Goal: Transaction & Acquisition: Book appointment/travel/reservation

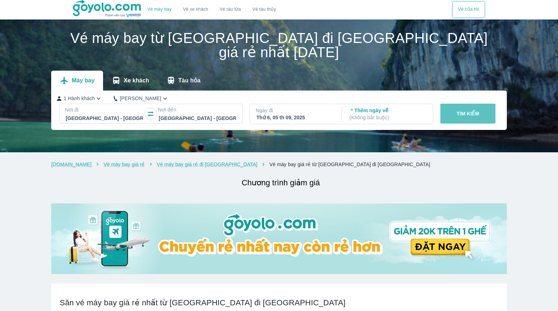
click at [466, 104] on button "TÌM KIẾM" at bounding box center [467, 114] width 55 height 20
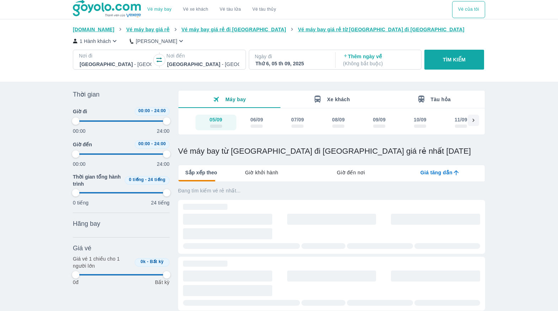
type input "97.9166666666667"
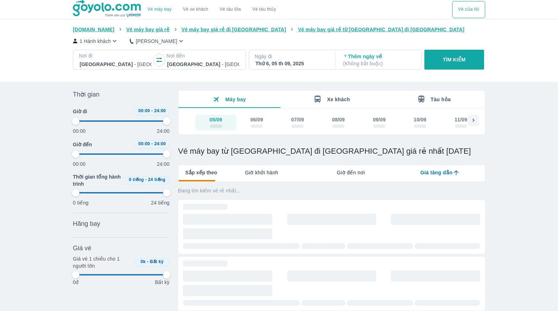
type input "97.9166666666667"
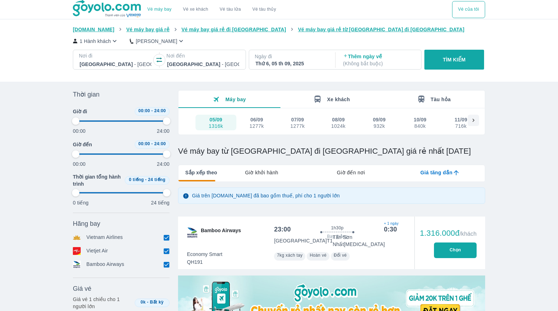
type input "97.9166666666667"
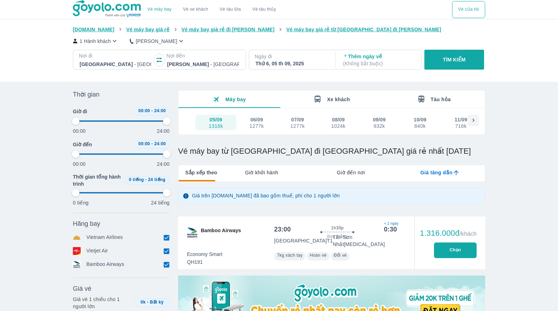
type input "97.9166666666667"
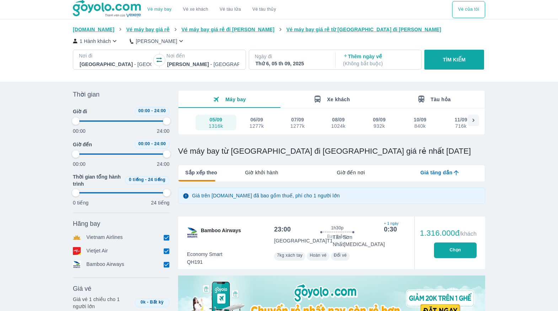
type input "97.9166666666667"
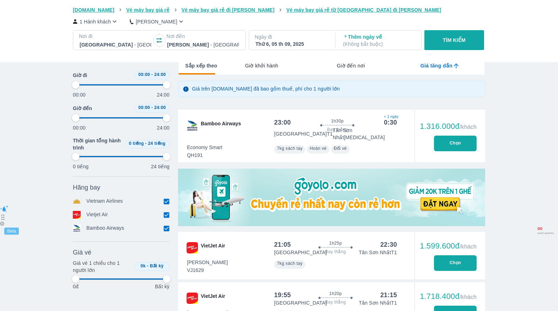
scroll to position [107, 0]
type input "97.9166666666667"
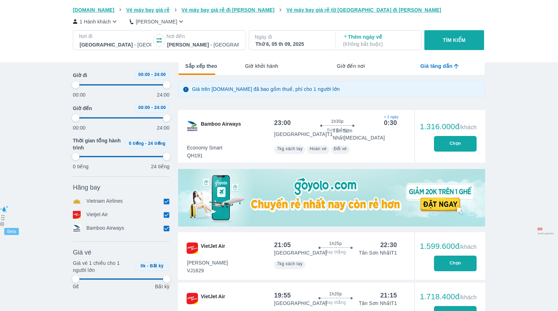
type input "97.9166666666667"
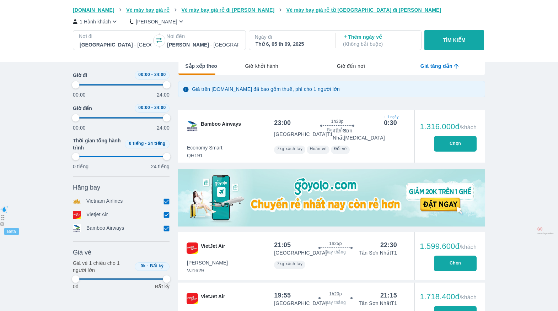
type input "97.9166666666667"
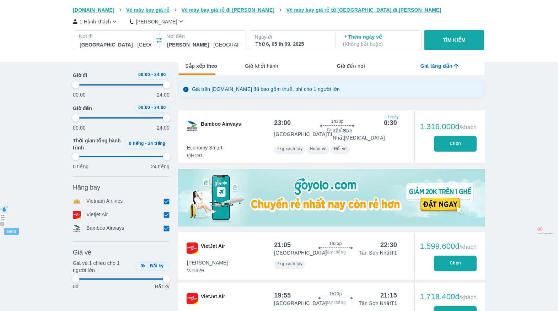
type input "97.9166666666667"
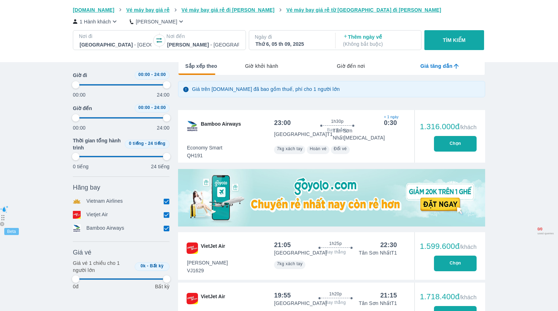
type input "97.9166666666667"
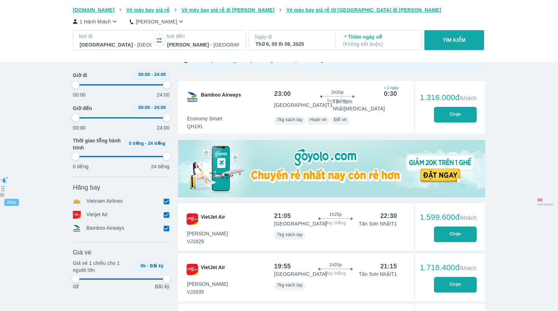
scroll to position [142, 0]
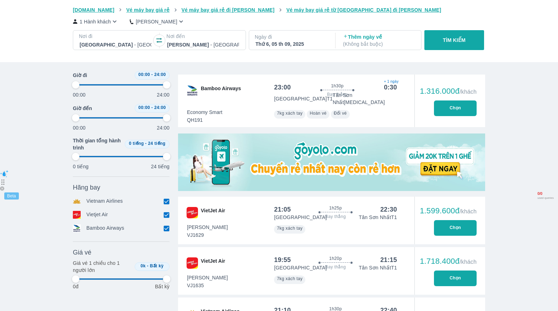
type input "97.9166666666667"
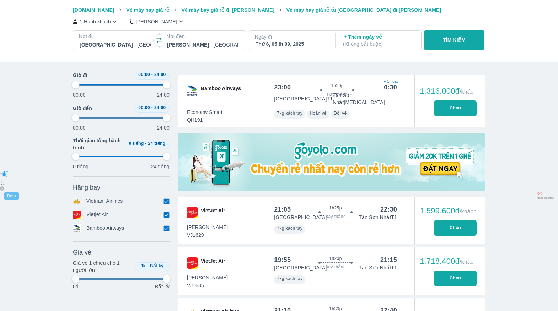
type input "97.9166666666667"
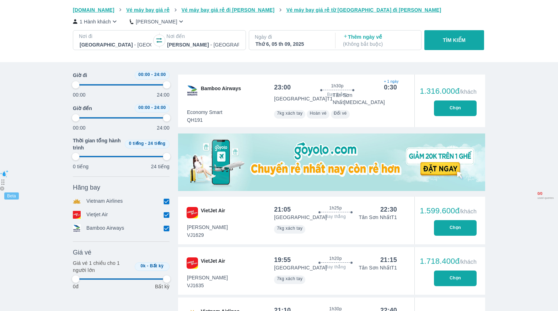
type input "97.9166666666667"
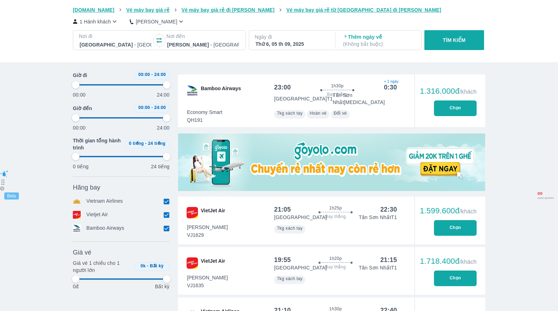
type input "97.9166666666667"
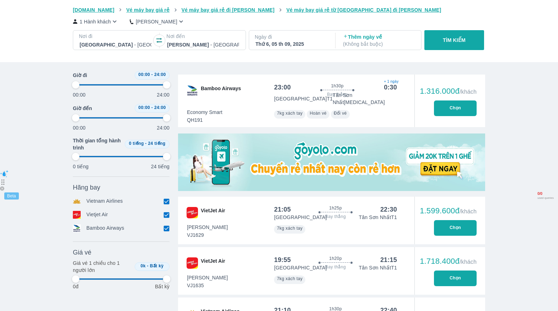
type input "97.9166666666667"
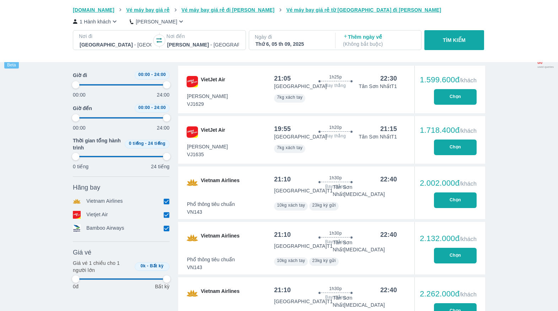
scroll to position [320, 0]
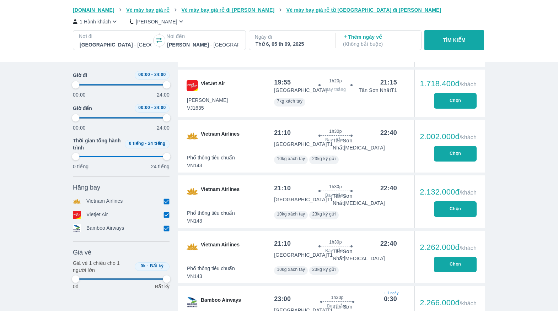
type input "97.9166666666667"
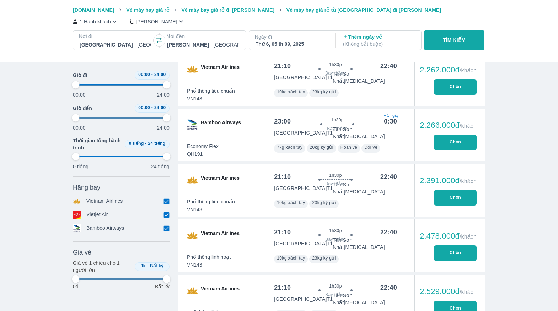
type input "97.9166666666667"
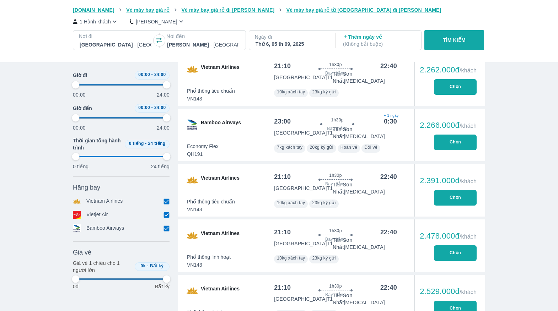
type input "97.9166666666667"
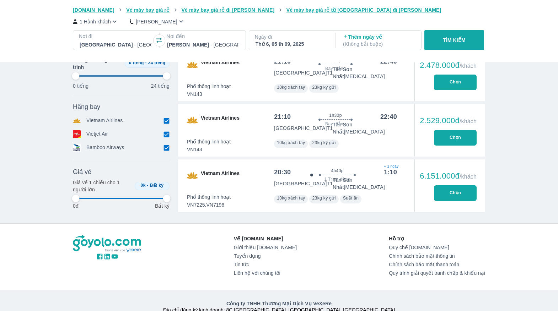
type input "97.9166666666667"
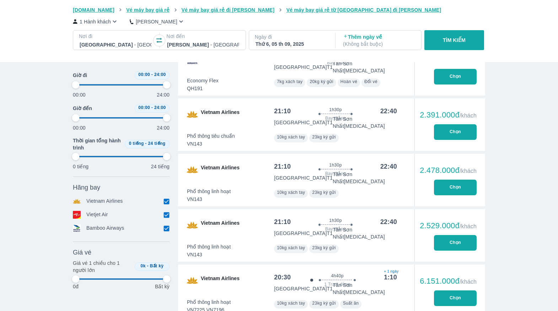
scroll to position [562, 0]
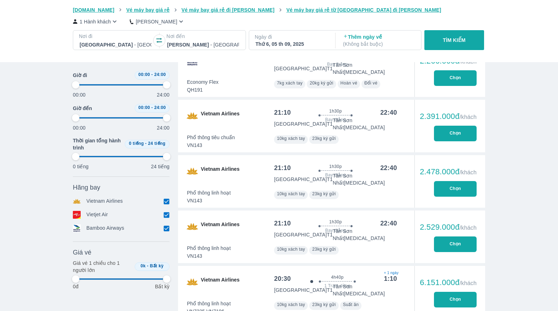
type input "97.9166666666667"
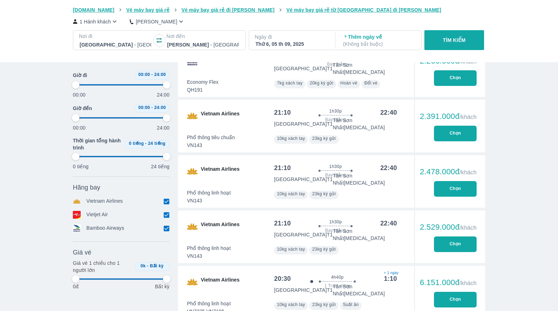
type input "97.9166666666667"
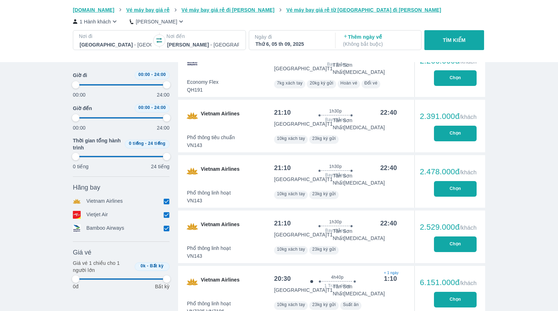
type input "97.9166666666667"
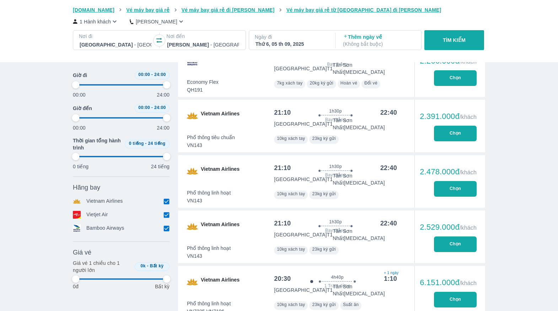
type input "97.9166666666667"
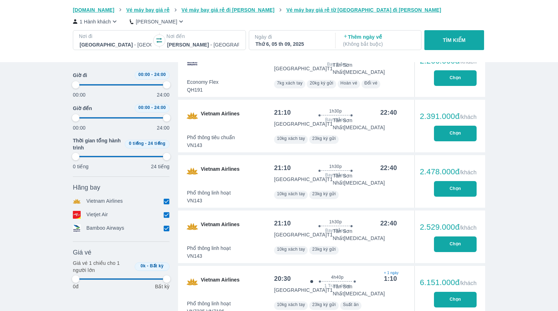
type input "97.9166666666667"
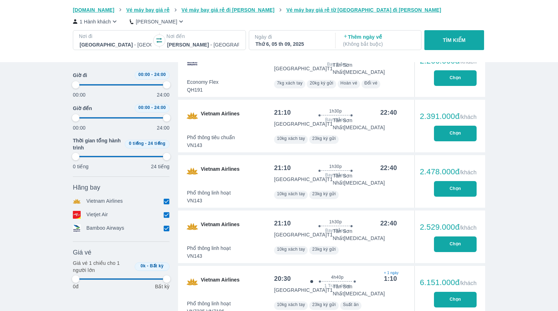
type input "97.9166666666667"
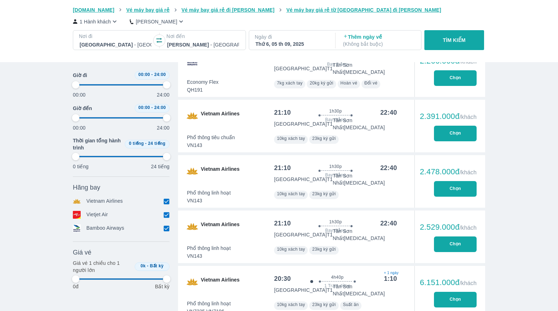
type input "97.9166666666667"
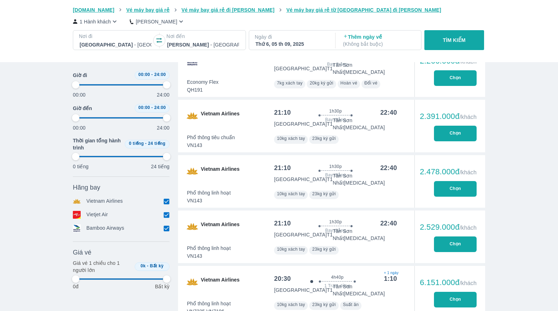
type input "97.9166666666667"
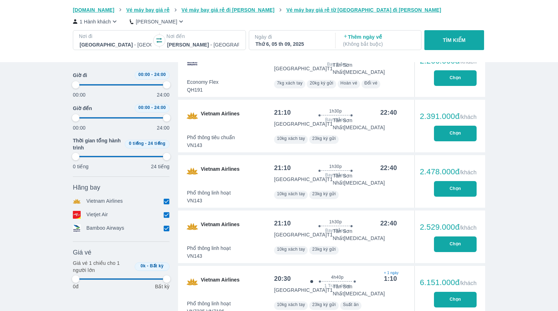
type input "97.9166666666667"
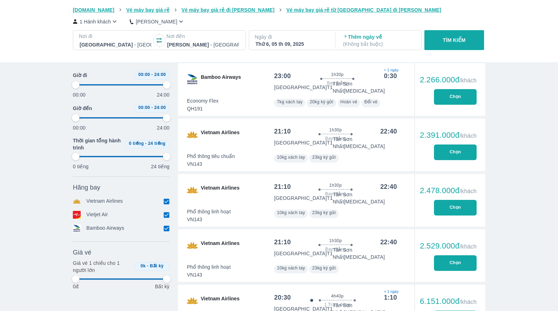
type input "97.9166666666667"
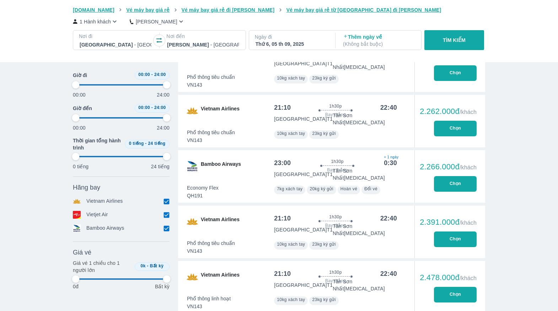
scroll to position [455, 0]
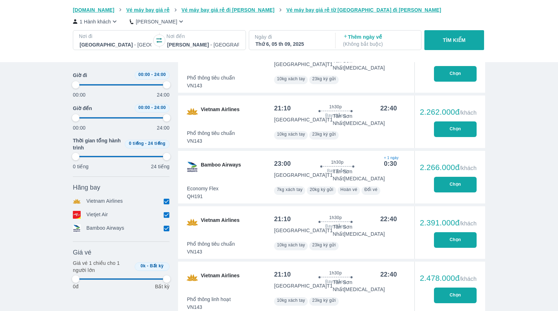
type input "97.9166666666667"
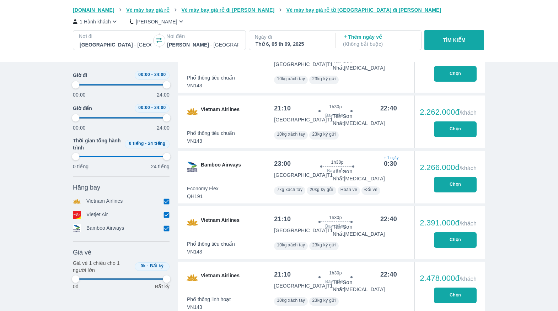
type input "97.9166666666667"
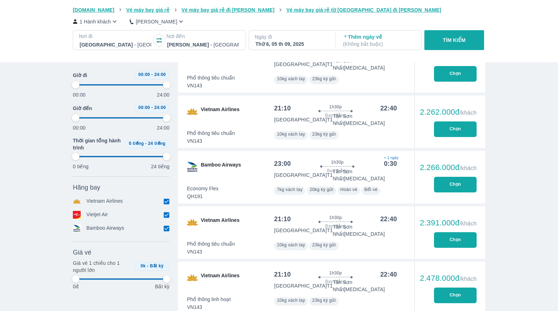
type input "97.9166666666667"
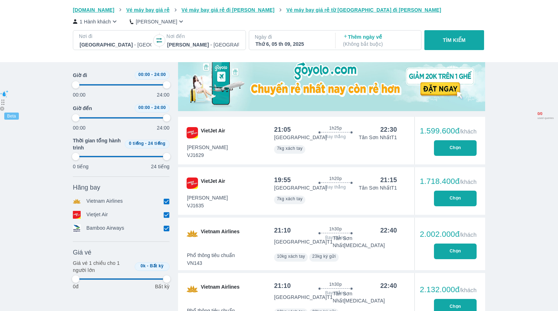
scroll to position [242, 0]
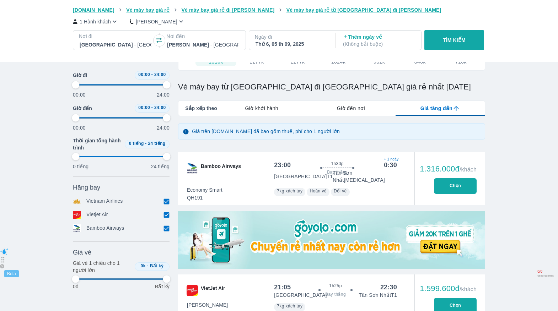
click at [291, 41] on div "Thứ 6, 05 th 09, 2025" at bounding box center [292, 44] width 72 height 7
type input "97.9166666666667"
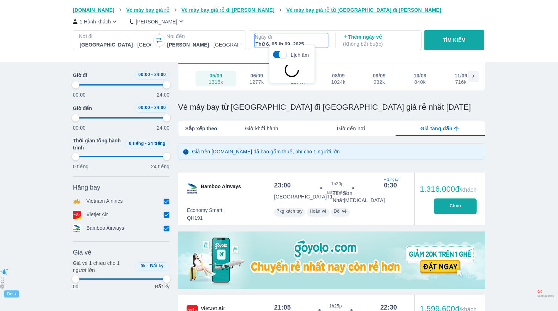
scroll to position [41, 0]
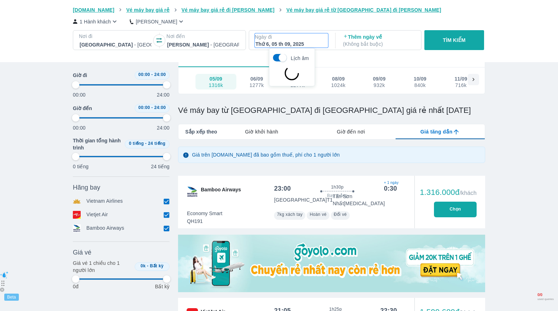
type input "97.9166666666667"
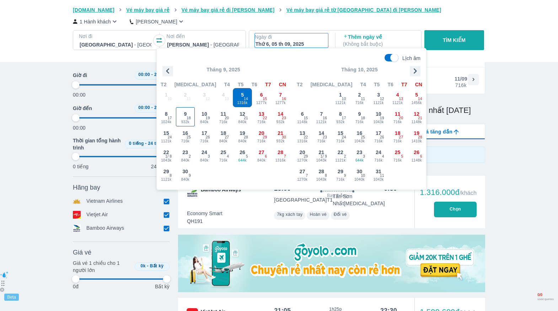
click at [184, 121] on span "932k" at bounding box center [185, 122] width 18 height 6
type input "97.9166666666667"
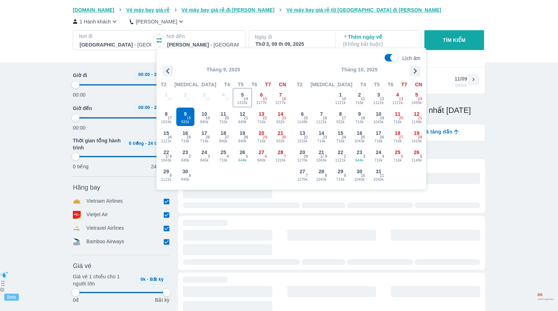
type input "97.9166666666667"
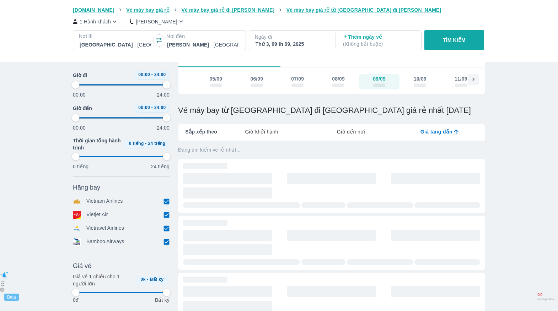
type input "97.9166666666667"
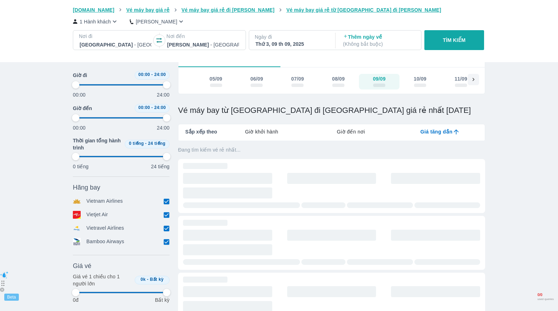
type input "97.9166666666667"
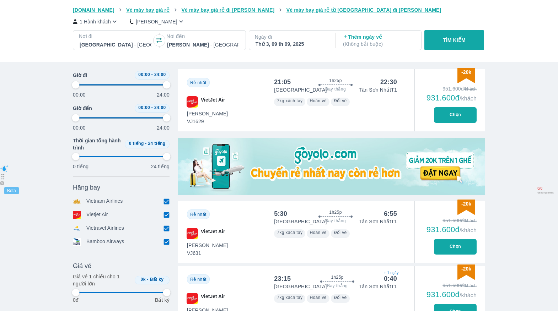
type input "97.9166666666667"
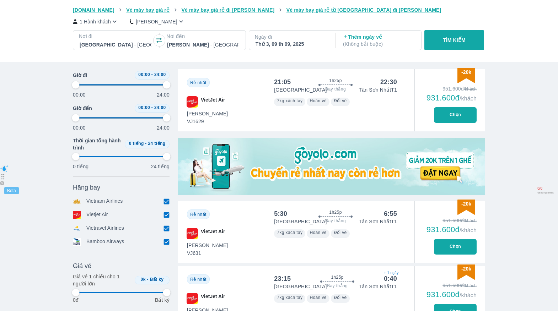
type input "97.9166666666667"
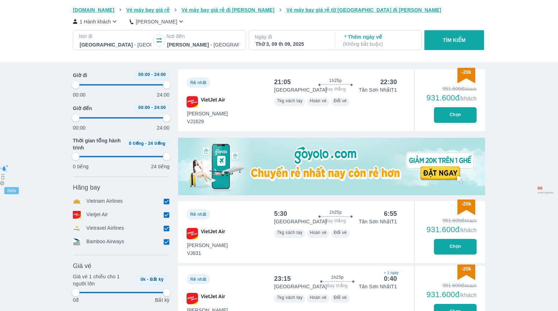
type input "97.9166666666667"
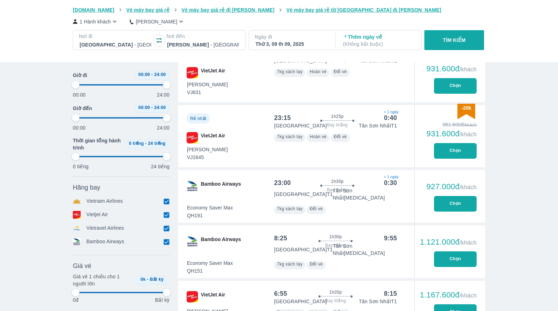
scroll to position [361, 0]
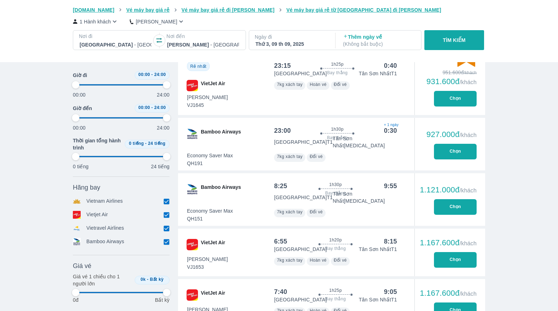
type input "97.9166666666667"
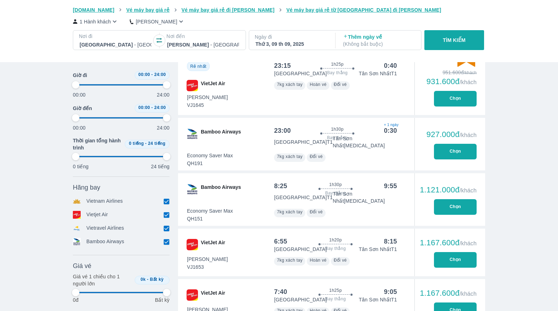
type input "97.9166666666667"
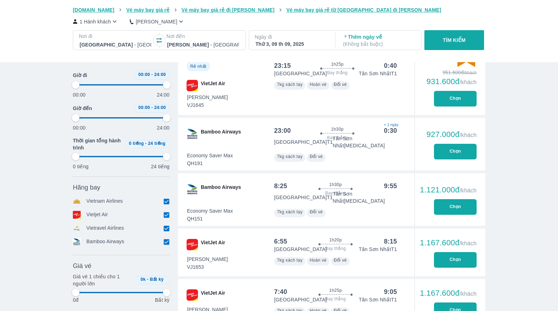
type input "97.9166666666667"
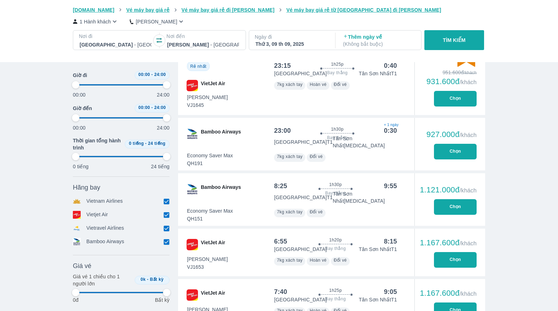
type input "97.9166666666667"
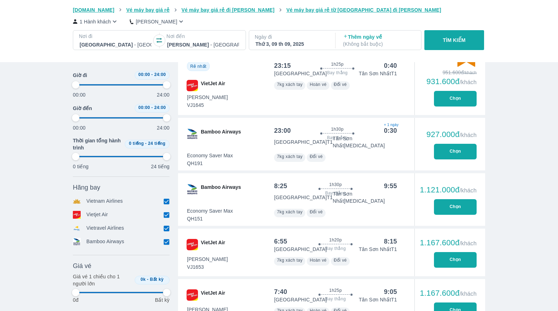
type input "97.9166666666667"
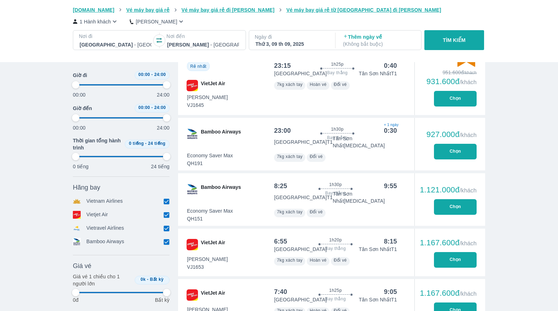
type input "97.9166666666667"
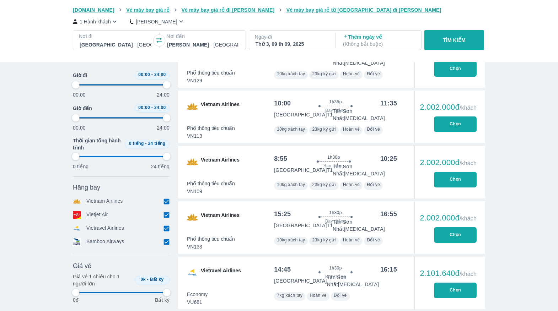
scroll to position [2919, 0]
